Goal: Transaction & Acquisition: Obtain resource

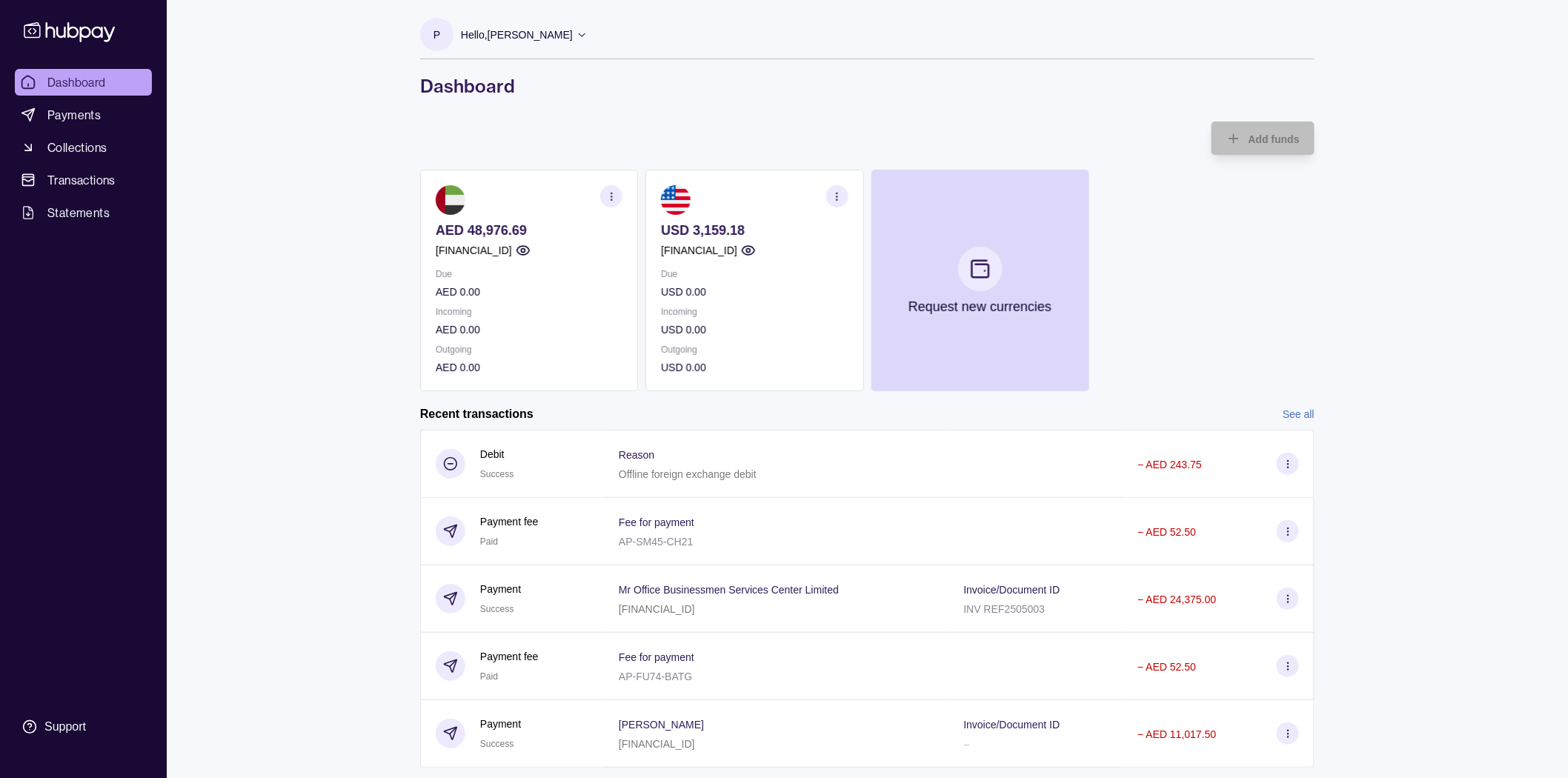
click at [337, 354] on div "Dashboard Payments Collections Transactions Statements Support P Hello, [PERSON…" at bounding box center [784, 468] width 1568 height 936
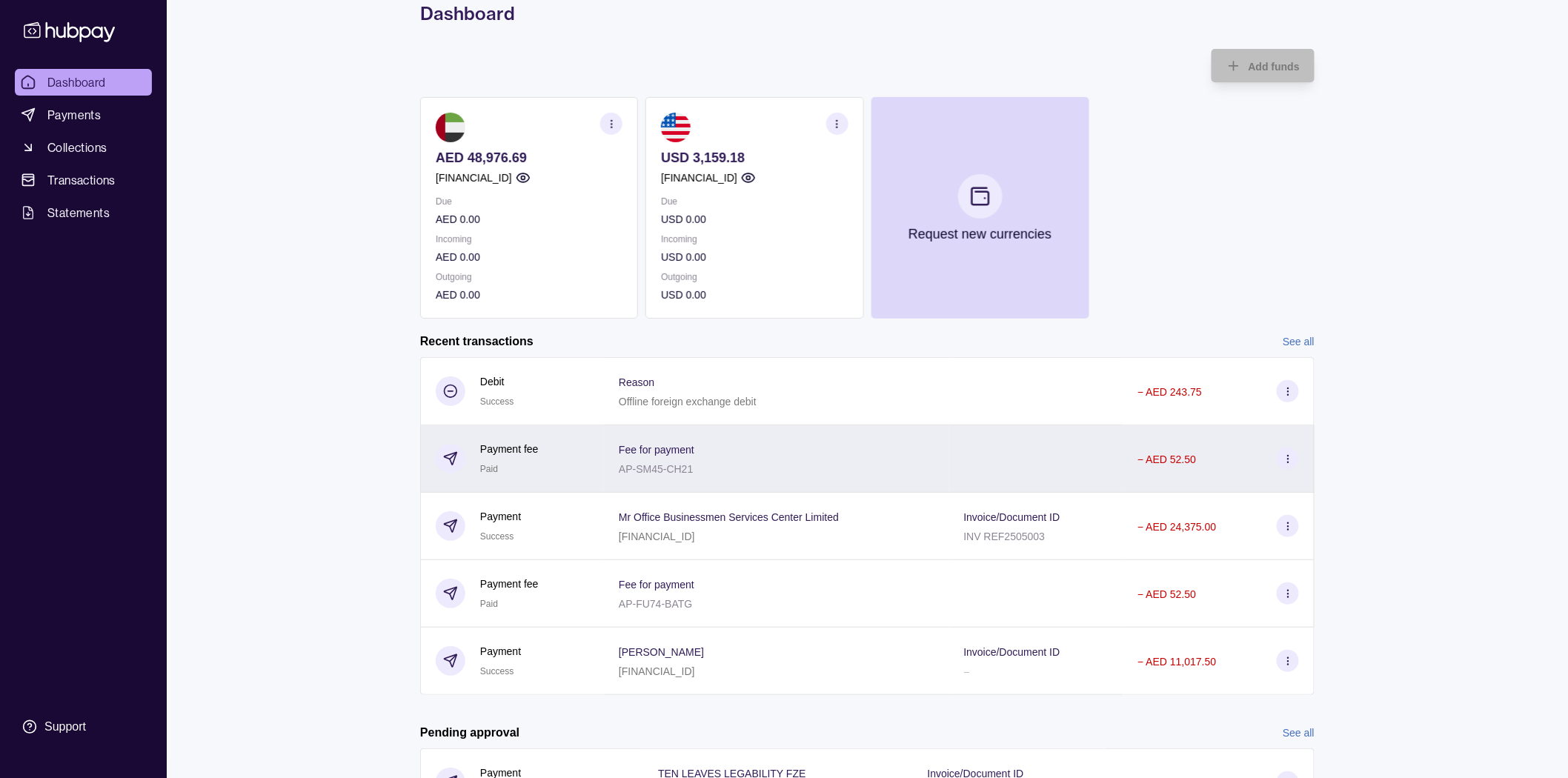
scroll to position [161, 0]
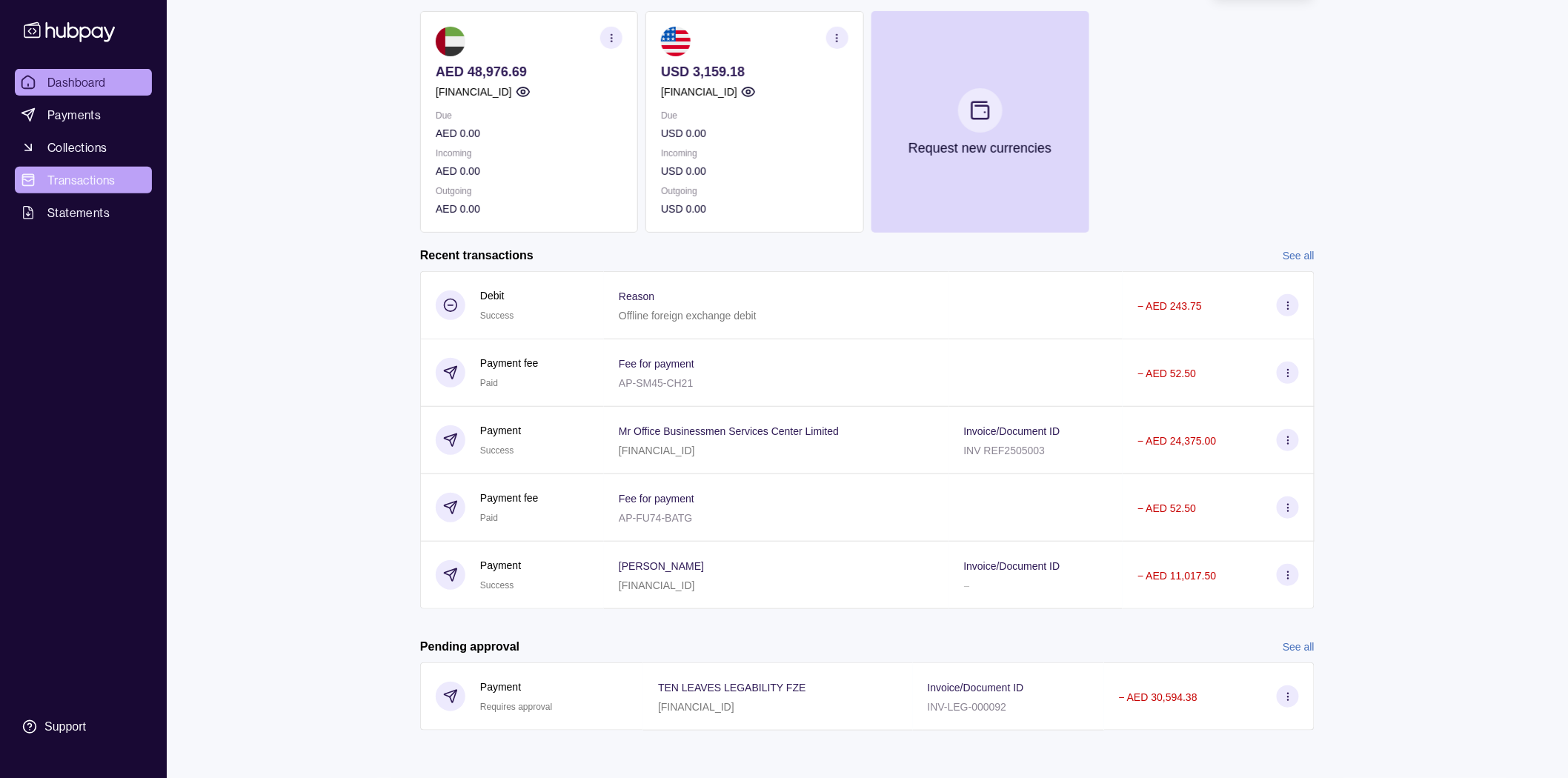
click at [101, 171] on span "Transactions" at bounding box center [82, 180] width 68 height 18
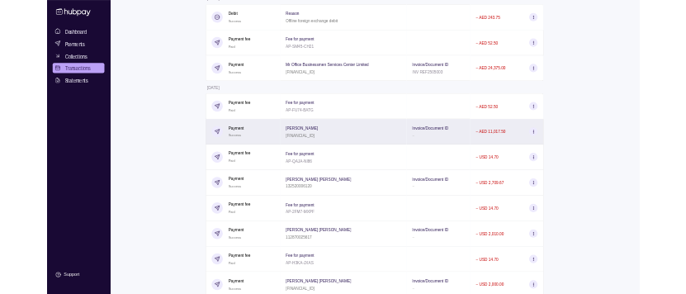
scroll to position [275, 0]
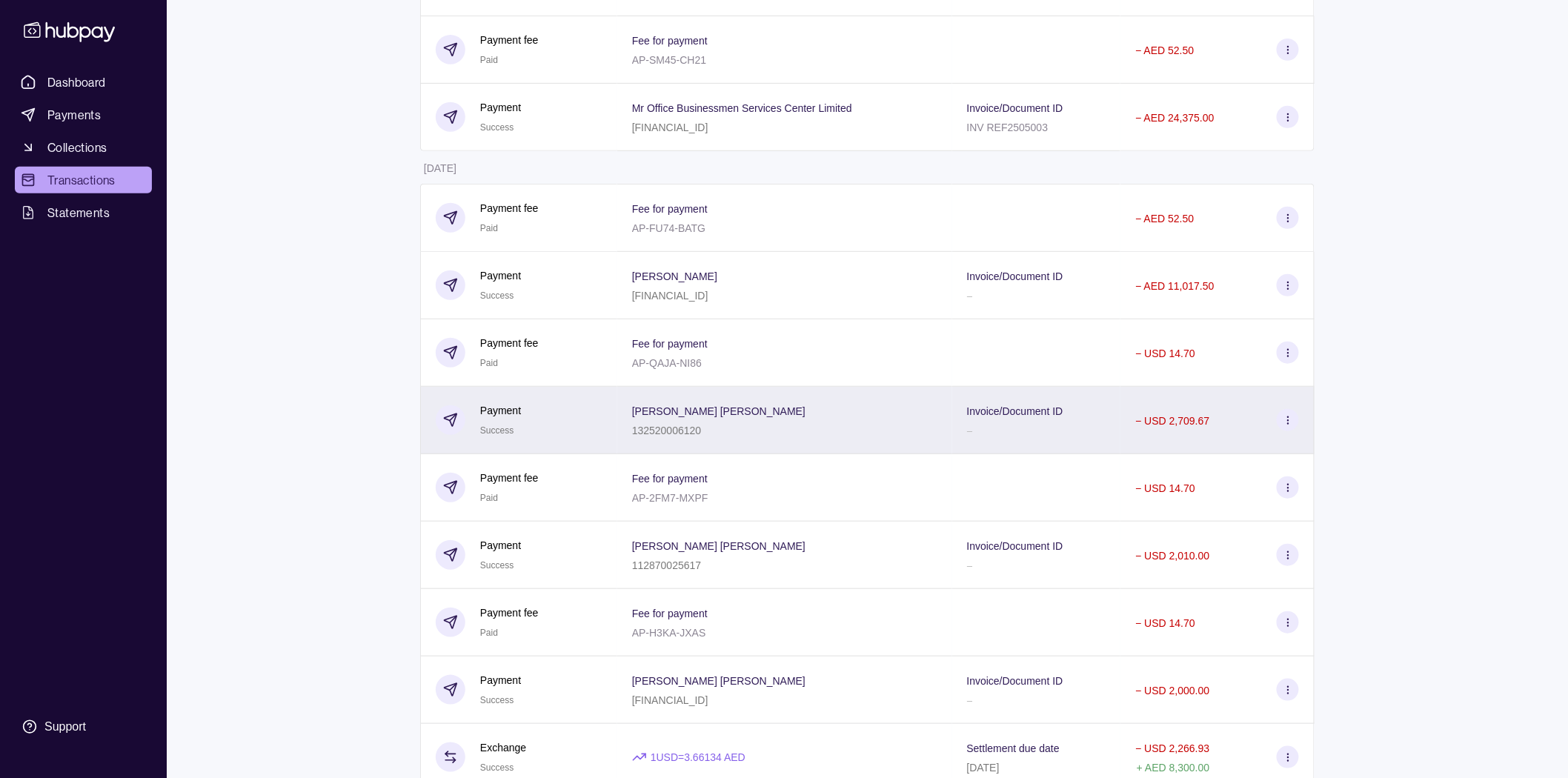
click at [707, 439] on div "132520006120" at bounding box center [718, 430] width 173 height 18
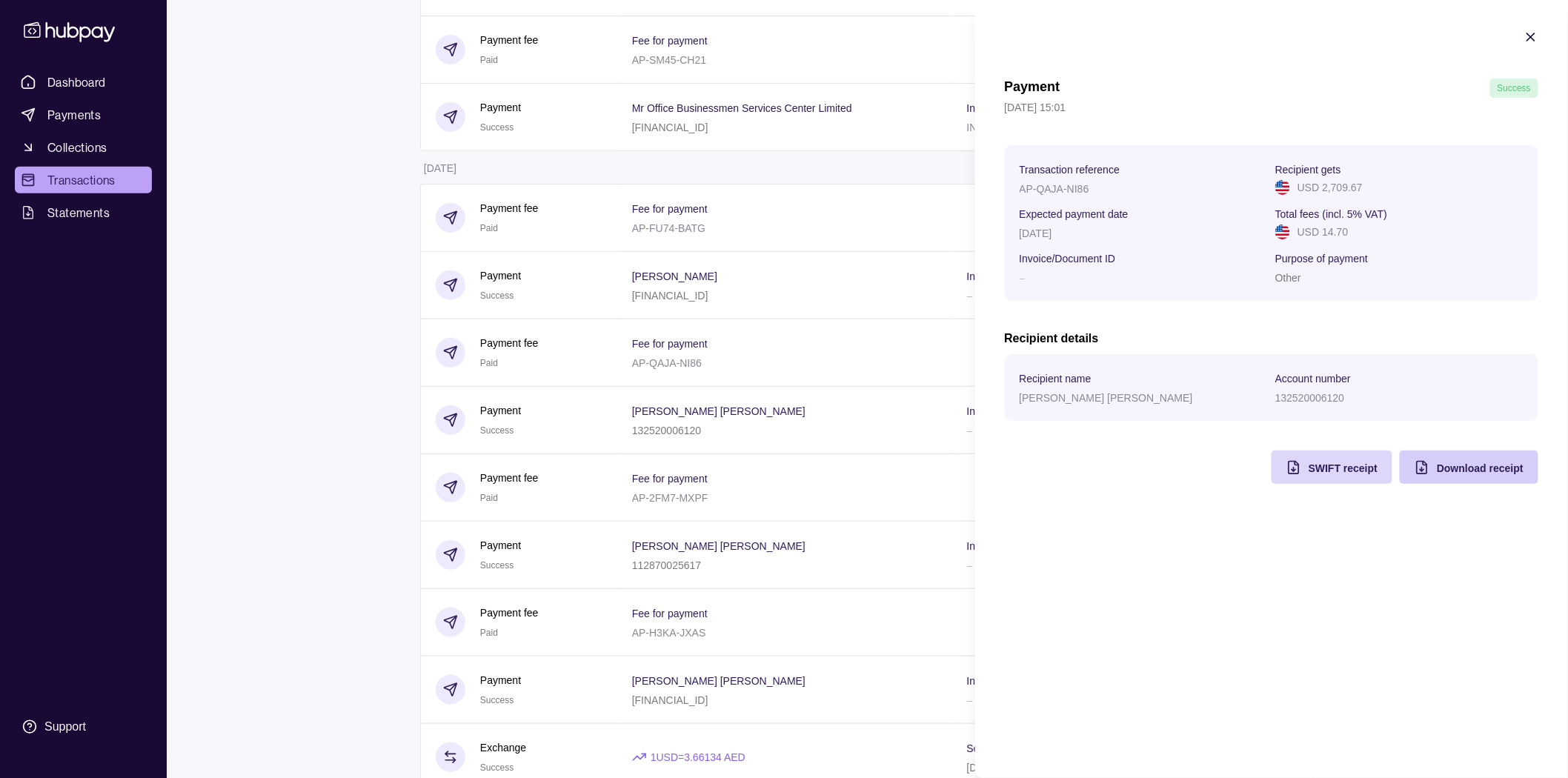
click at [1472, 462] on div "Download receipt" at bounding box center [1479, 468] width 87 height 18
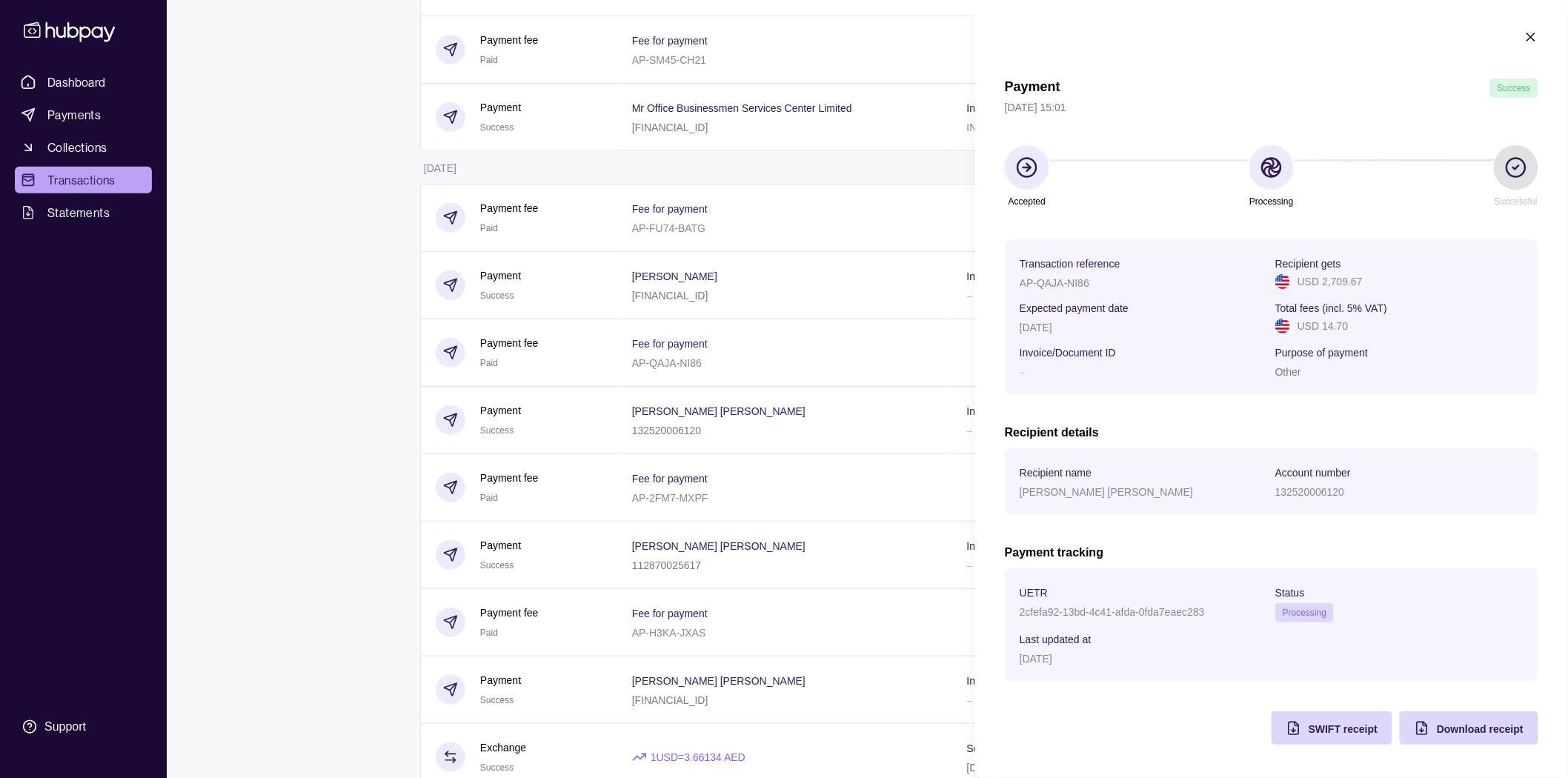
click at [323, 380] on html "Dashboard Payments Collections Transactions Statements Support P Hello, [PERSON…" at bounding box center [784, 623] width 1568 height 1740
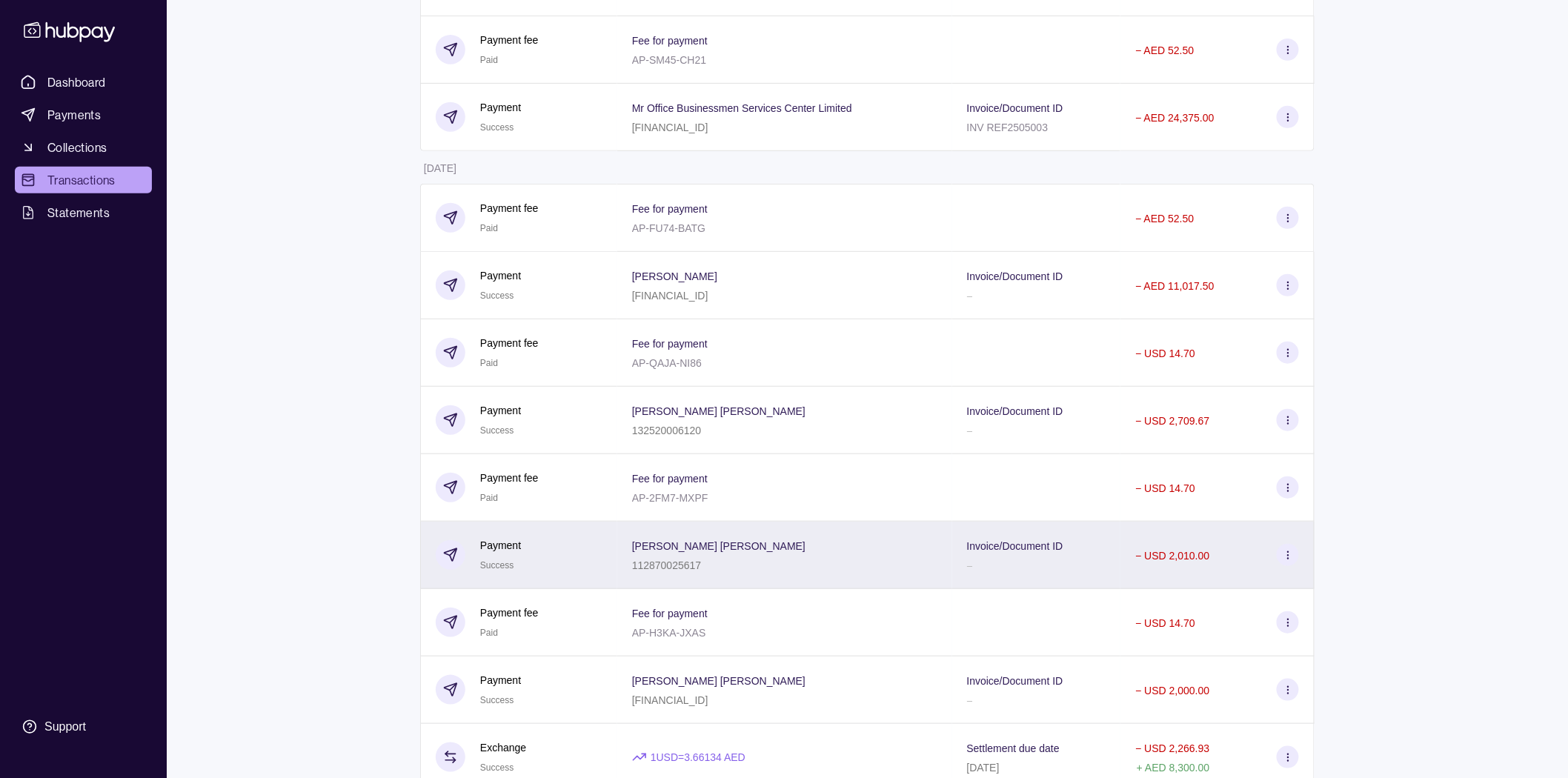
click at [714, 563] on div "112870025617" at bounding box center [718, 564] width 173 height 18
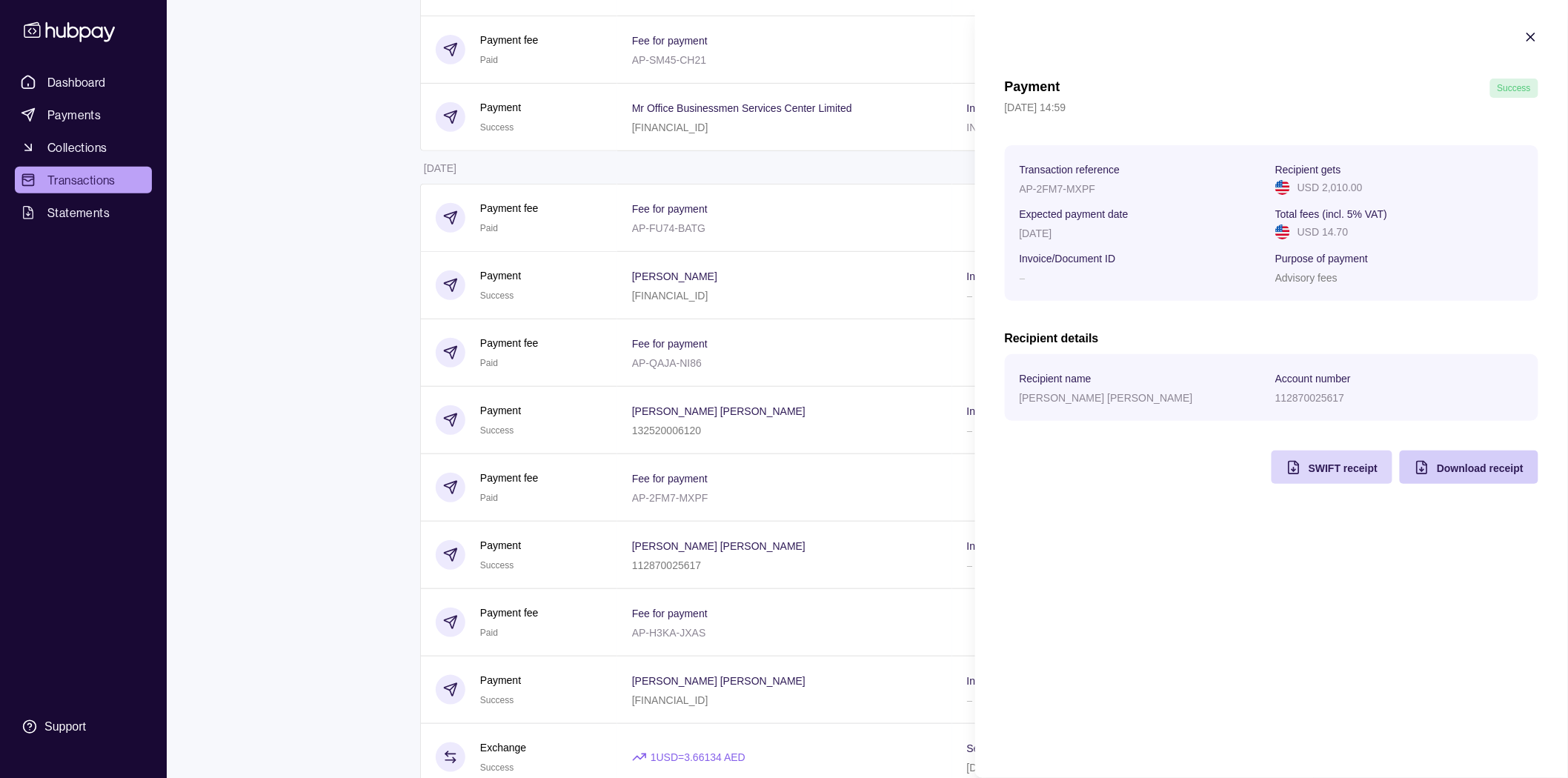
click at [1508, 476] on div "Download receipt" at bounding box center [1479, 468] width 87 height 18
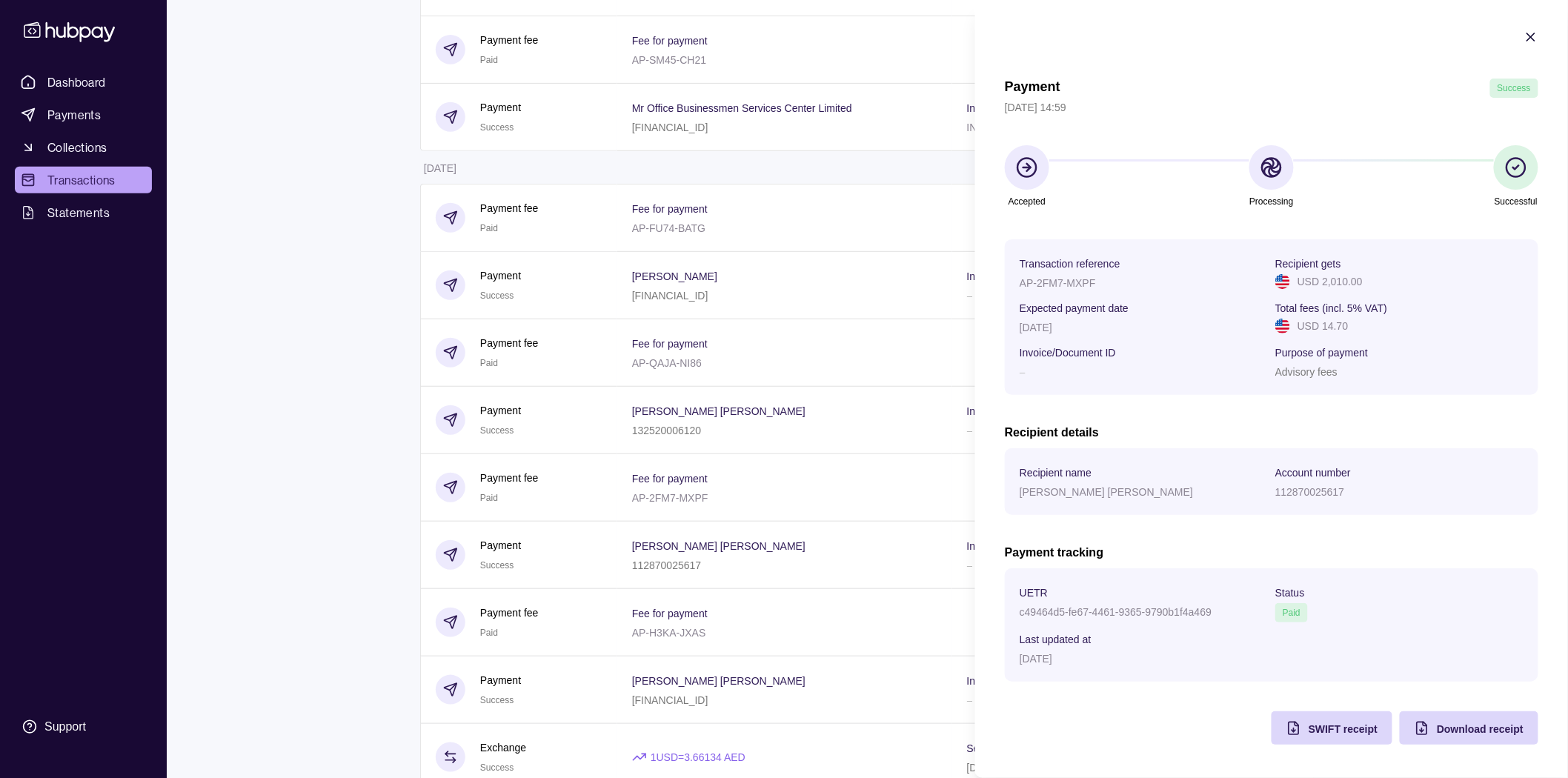
click at [335, 385] on html "Dashboard Payments Collections Transactions Statements Support P Hello, [PERSON…" at bounding box center [784, 623] width 1568 height 1740
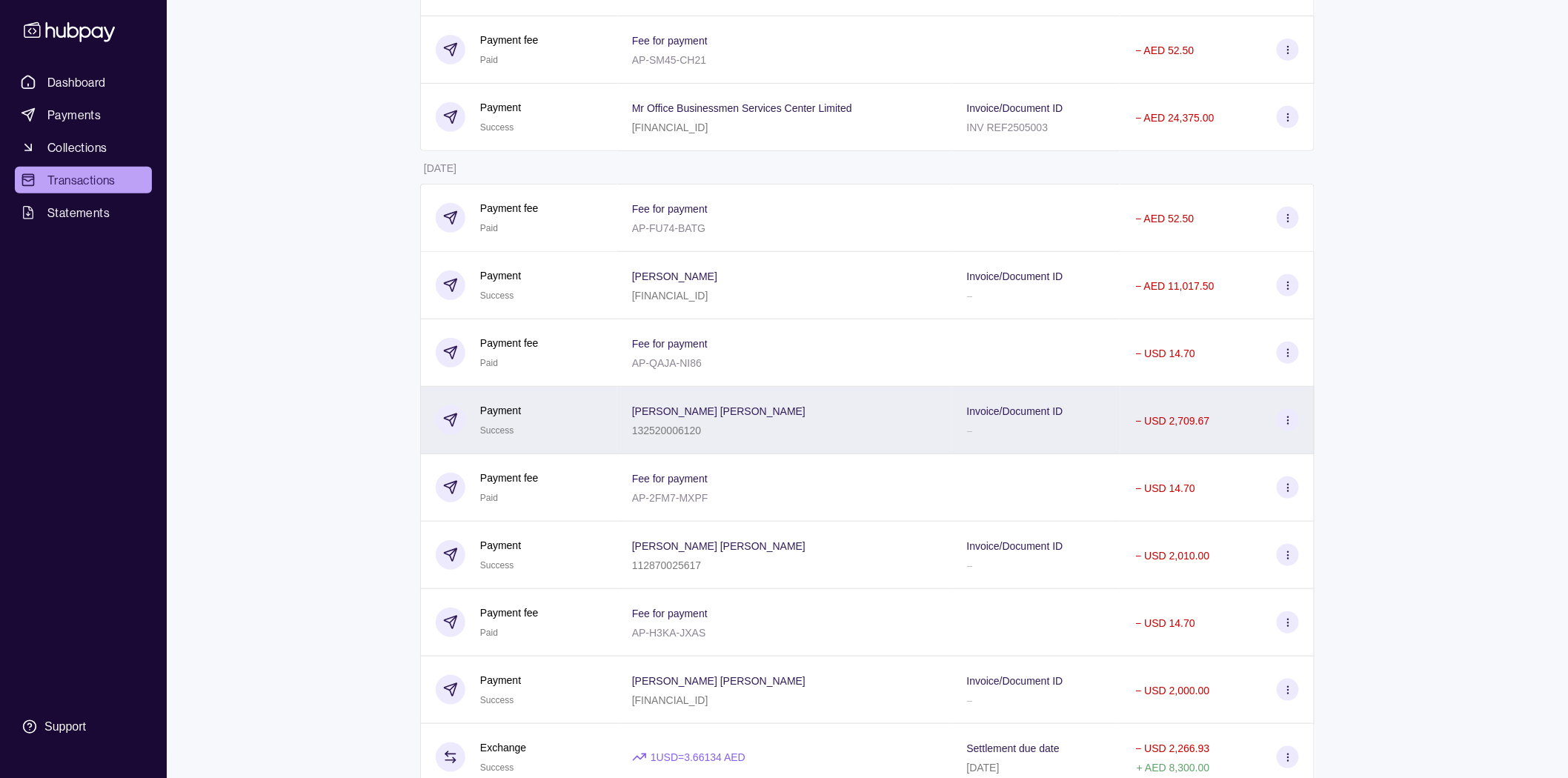
click at [1015, 416] on p "Invoice/Document ID" at bounding box center [1014, 410] width 96 height 12
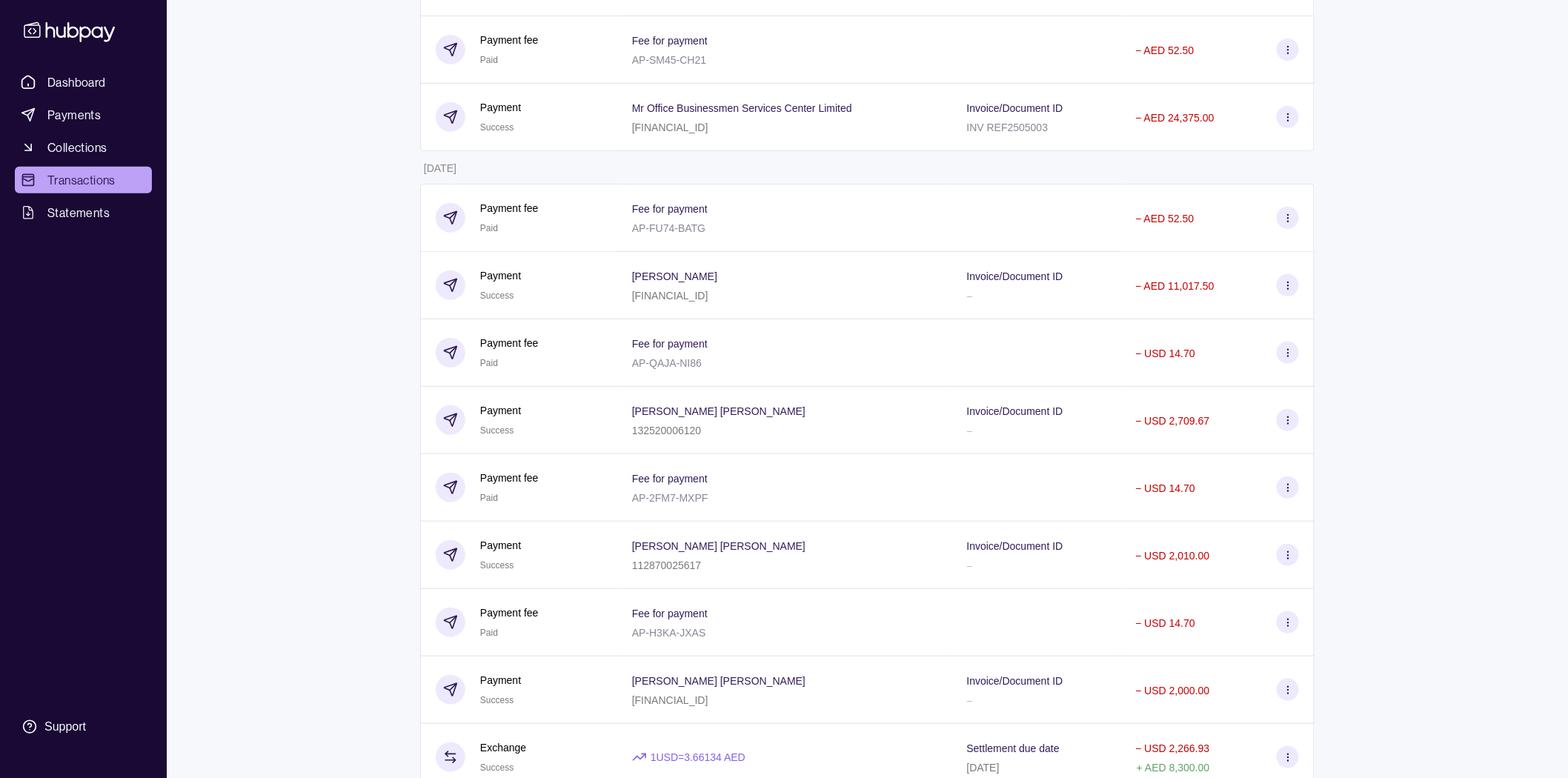
drag, startPoint x: 287, startPoint y: 413, endPoint x: 284, endPoint y: 428, distance: 15.3
click at [284, 425] on html "Dashboard Payments Collections Transactions Statements Support P Hello, [PERSON…" at bounding box center [784, 623] width 1568 height 1740
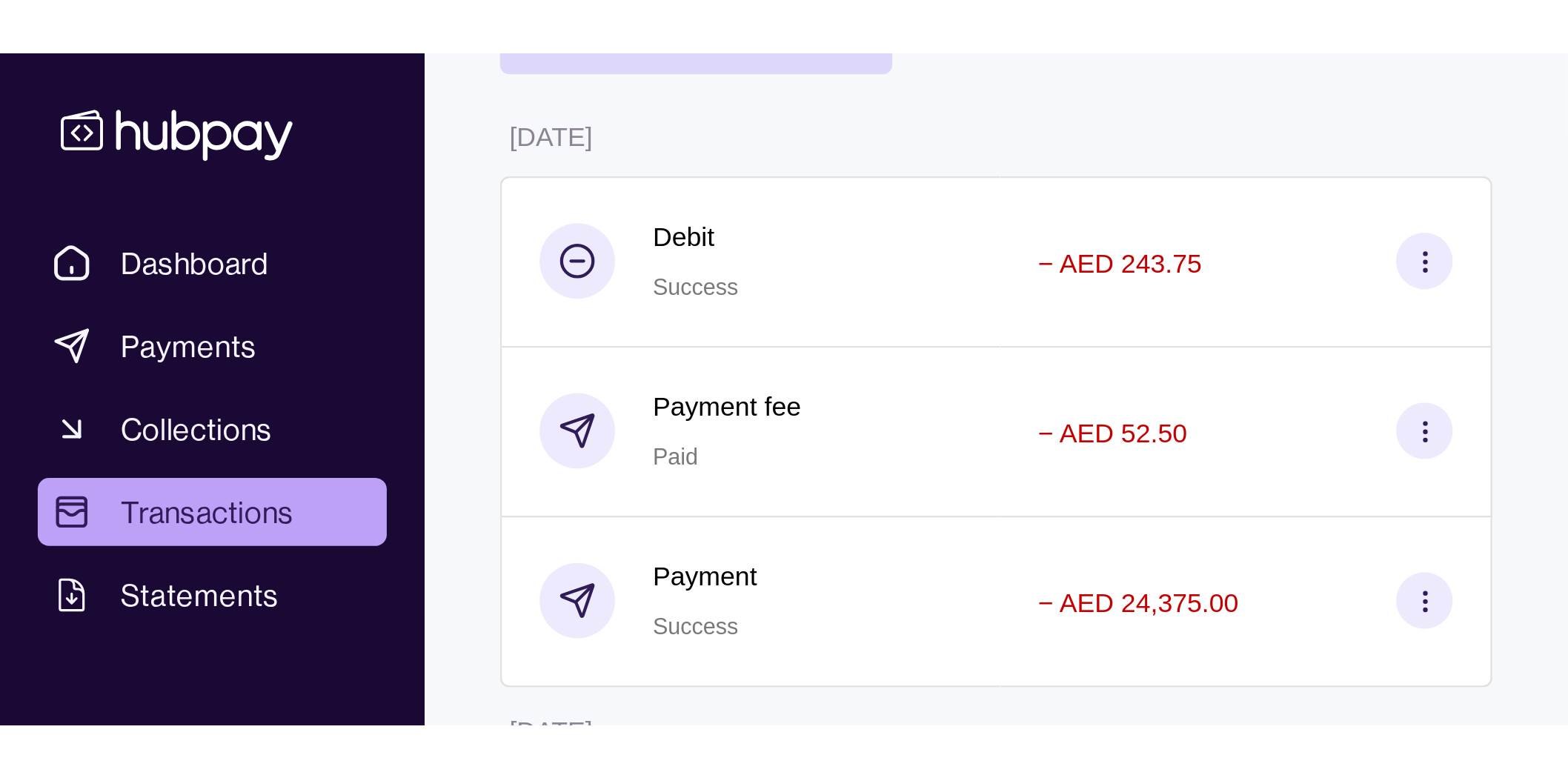
scroll to position [188, 0]
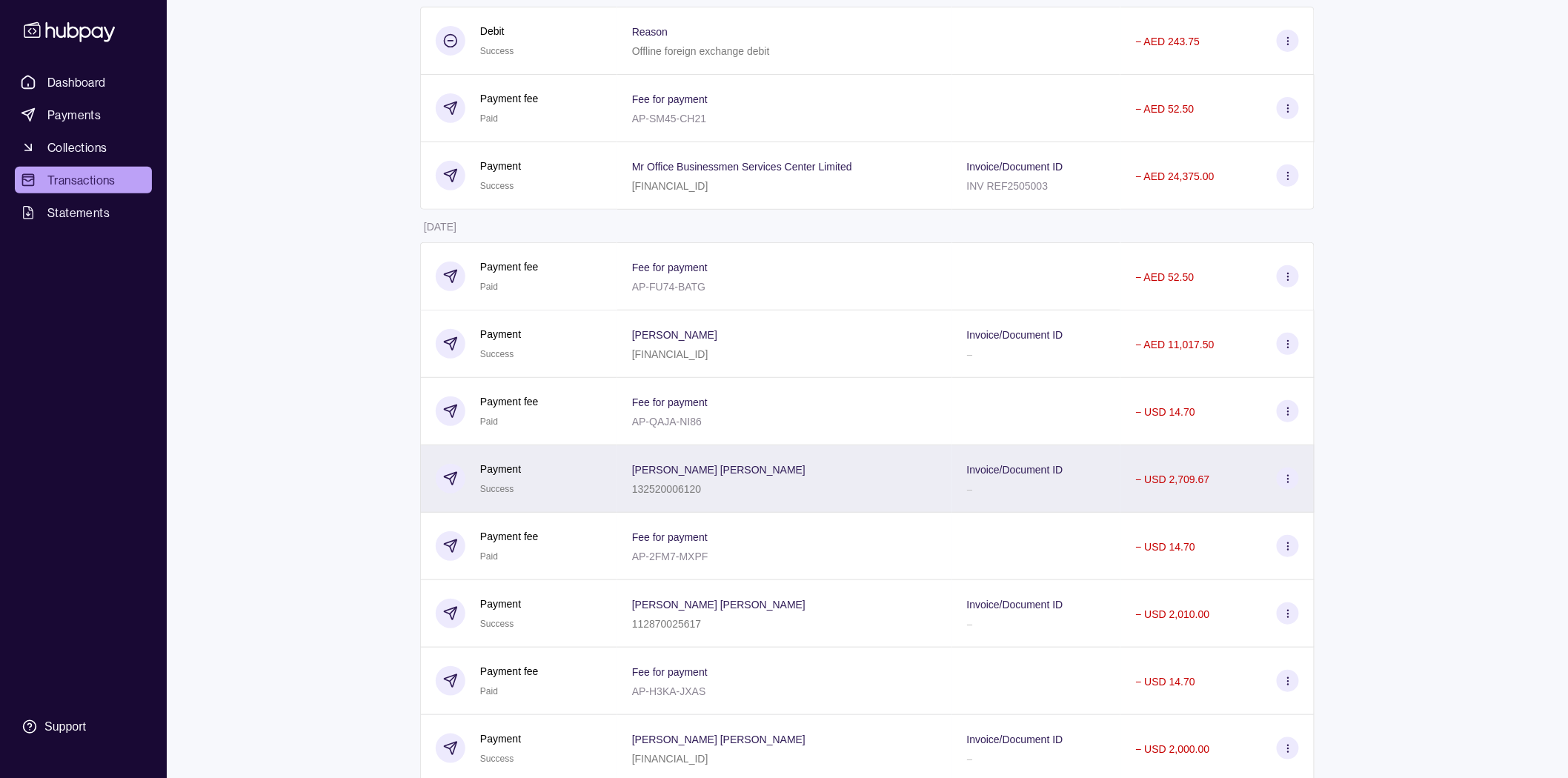
click at [1128, 472] on div "− USD 2,709.67" at bounding box center [1217, 478] width 194 height 67
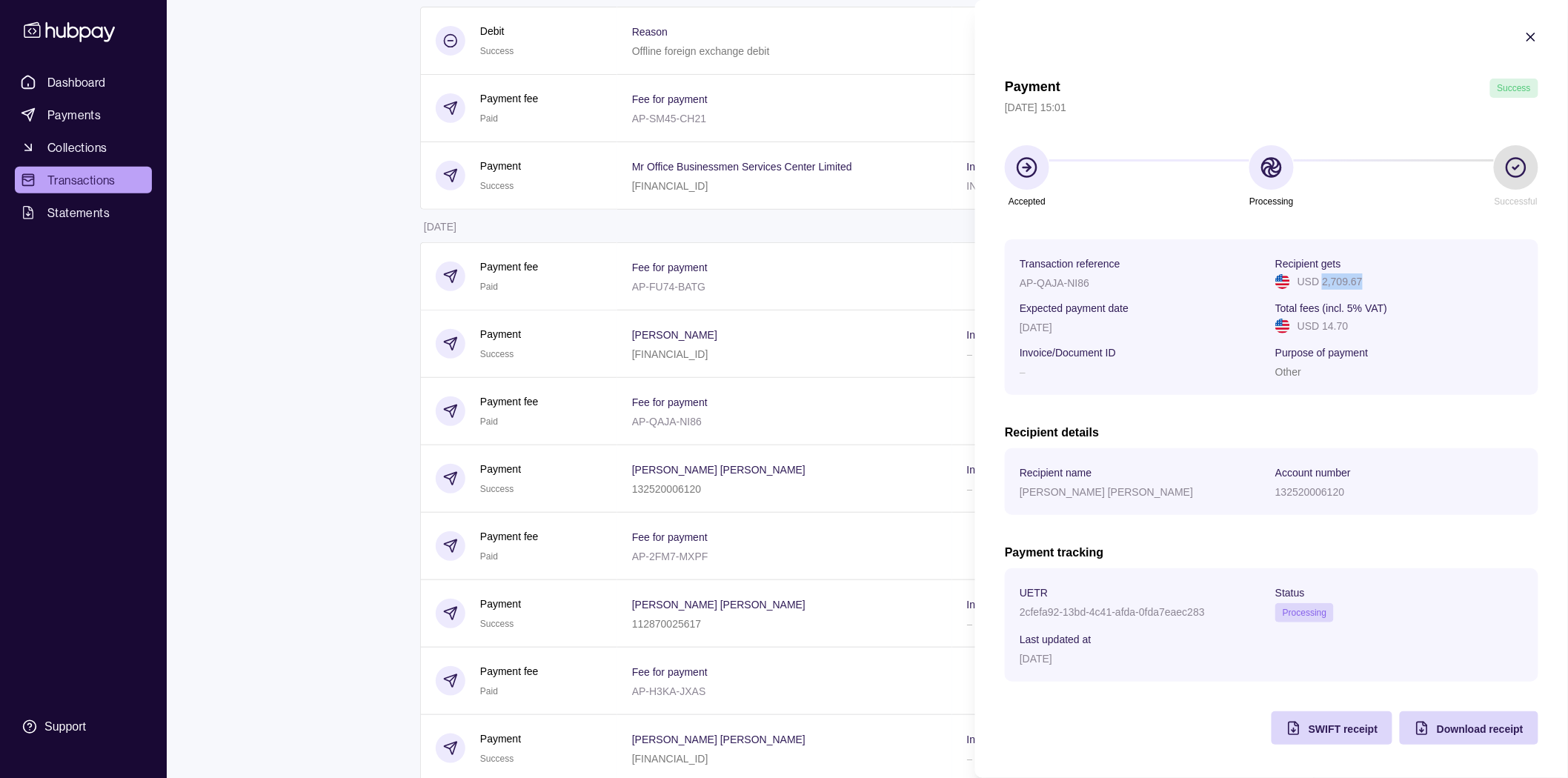
drag, startPoint x: 1325, startPoint y: 280, endPoint x: 1375, endPoint y: 280, distance: 50.0
click at [1375, 280] on div "USD 2,709.67" at bounding box center [1398, 282] width 249 height 16
copy p "2,709.67"
click at [291, 306] on html "Dashboard Payments Collections Transactions Statements Support P Hello, [PERSON…" at bounding box center [784, 681] width 1568 height 1740
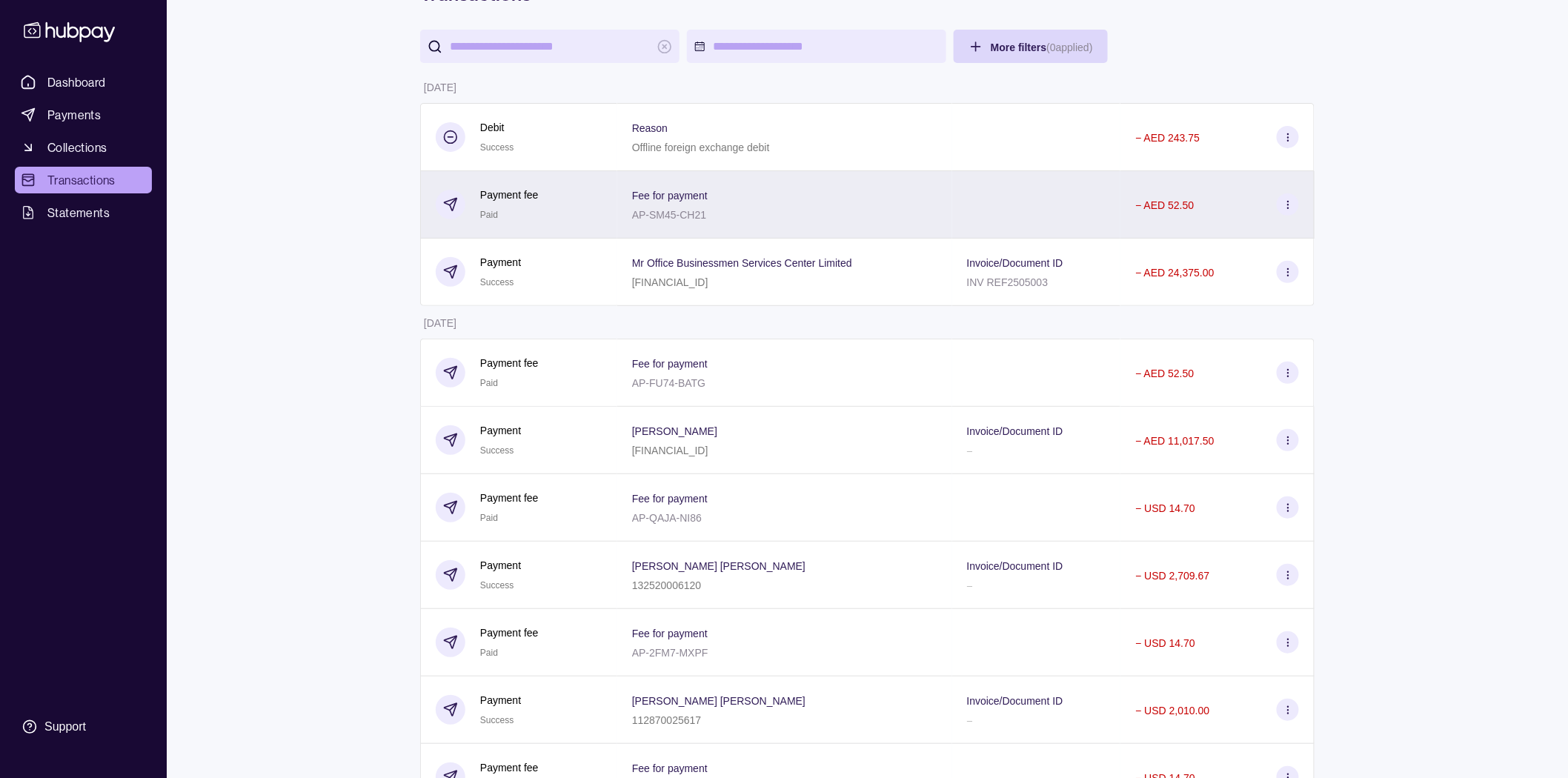
scroll to position [0, 0]
